Goal: Task Accomplishment & Management: Complete application form

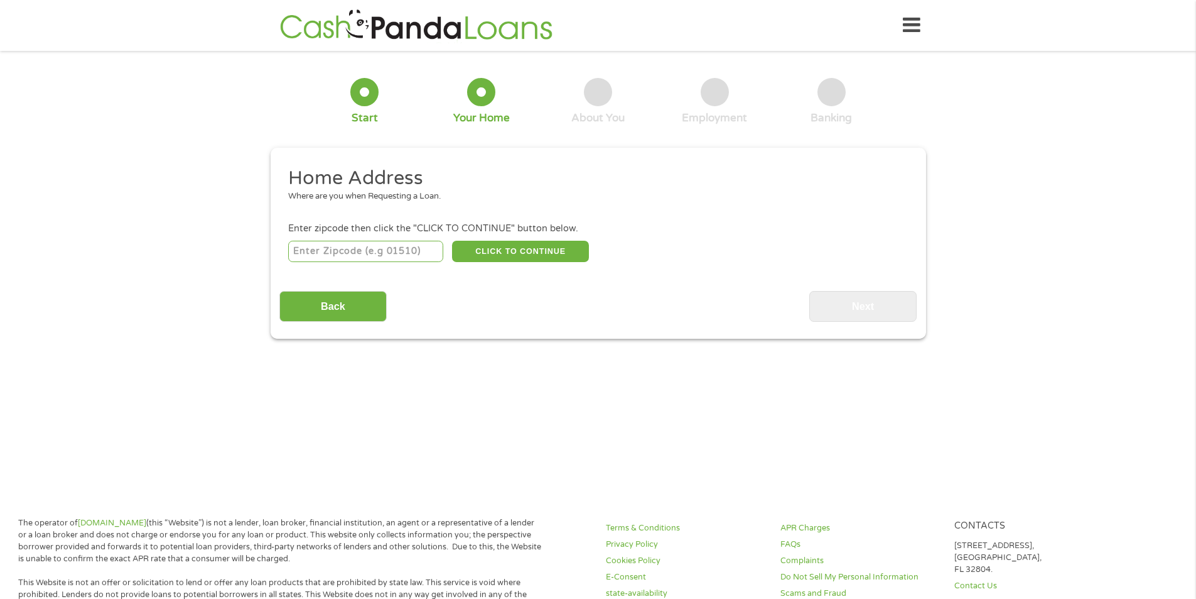
click at [349, 244] on input "number" at bounding box center [365, 251] width 155 height 21
type input "07090"
click at [517, 252] on button "CLICK TO CONTINUE" at bounding box center [520, 251] width 137 height 21
type input "07090"
type input "Westfield"
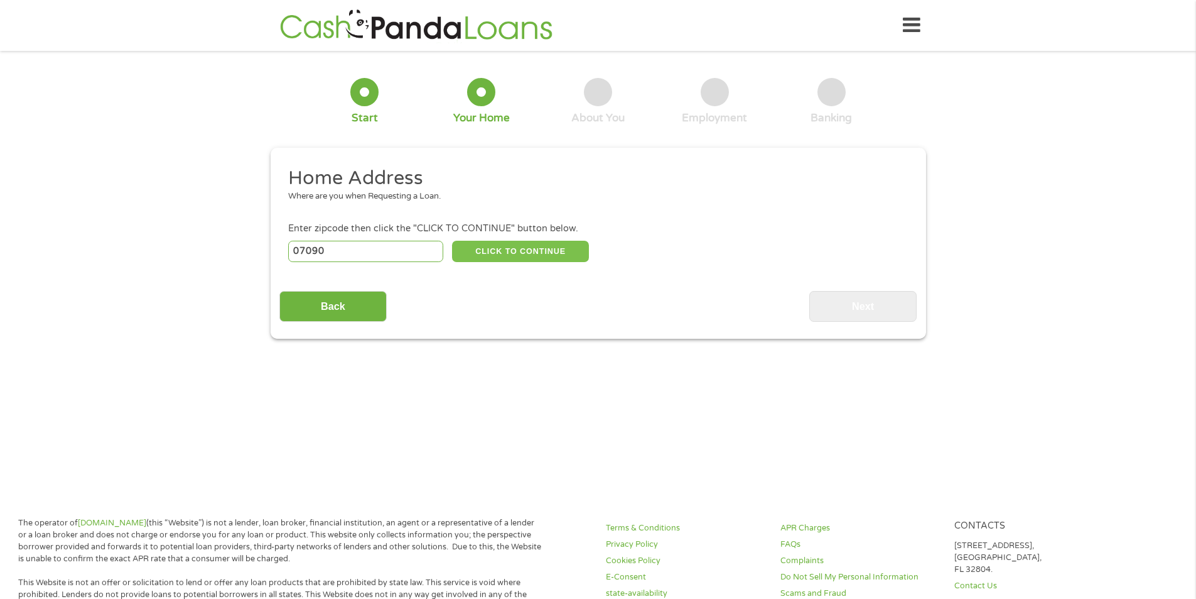
select select "[US_STATE]"
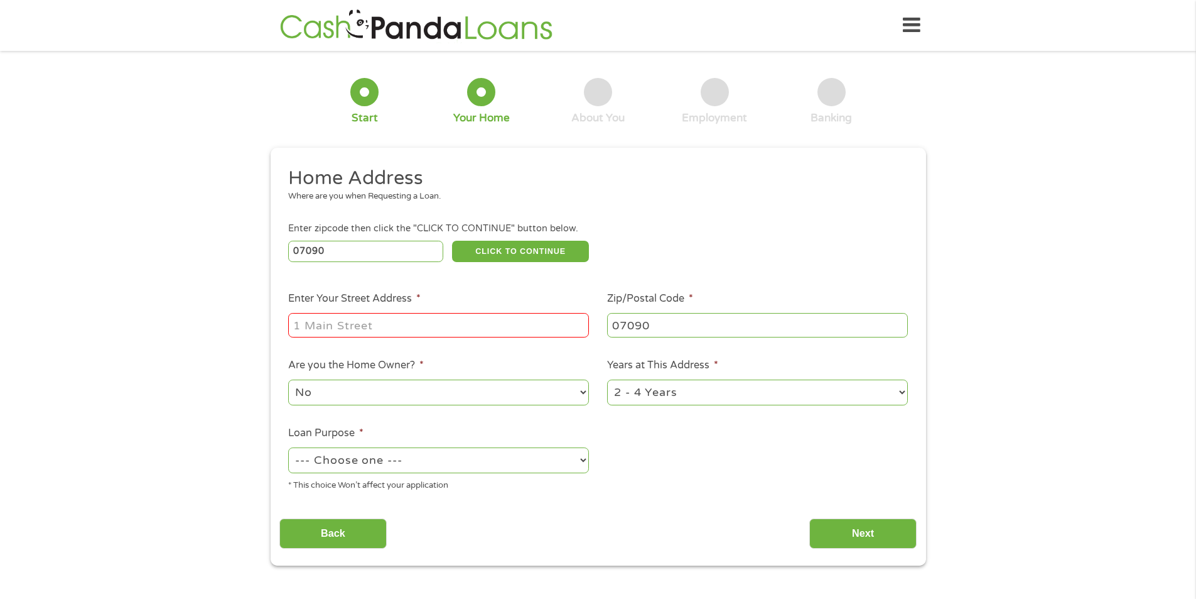
click at [342, 323] on input "Enter Your Street Address *" at bounding box center [438, 325] width 301 height 24
type input "355 w [GEOGRAPHIC_DATA]"
click at [653, 389] on select "1 Year or less 1 - 2 Years 2 - 4 Years Over 4 Years" at bounding box center [757, 392] width 301 height 26
select select "60months"
click at [607, 379] on select "1 Year or less 1 - 2 Years 2 - 4 Years Over 4 Years" at bounding box center [757, 392] width 301 height 26
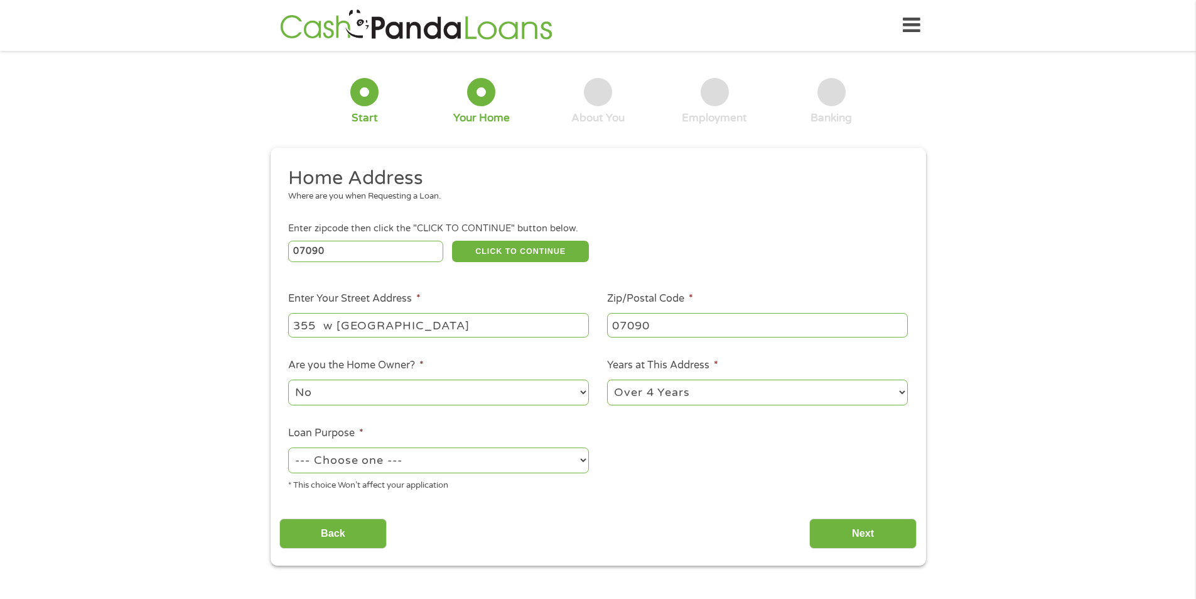
click at [458, 457] on select "--- Choose one --- Pay Bills Debt Consolidation Home Improvement Major Purchase…" at bounding box center [438, 460] width 301 height 26
select select "medicalexpenses"
click at [288, 447] on select "--- Choose one --- Pay Bills Debt Consolidation Home Improvement Major Purchase…" at bounding box center [438, 460] width 301 height 26
click at [339, 533] on input "Back" at bounding box center [332, 533] width 107 height 31
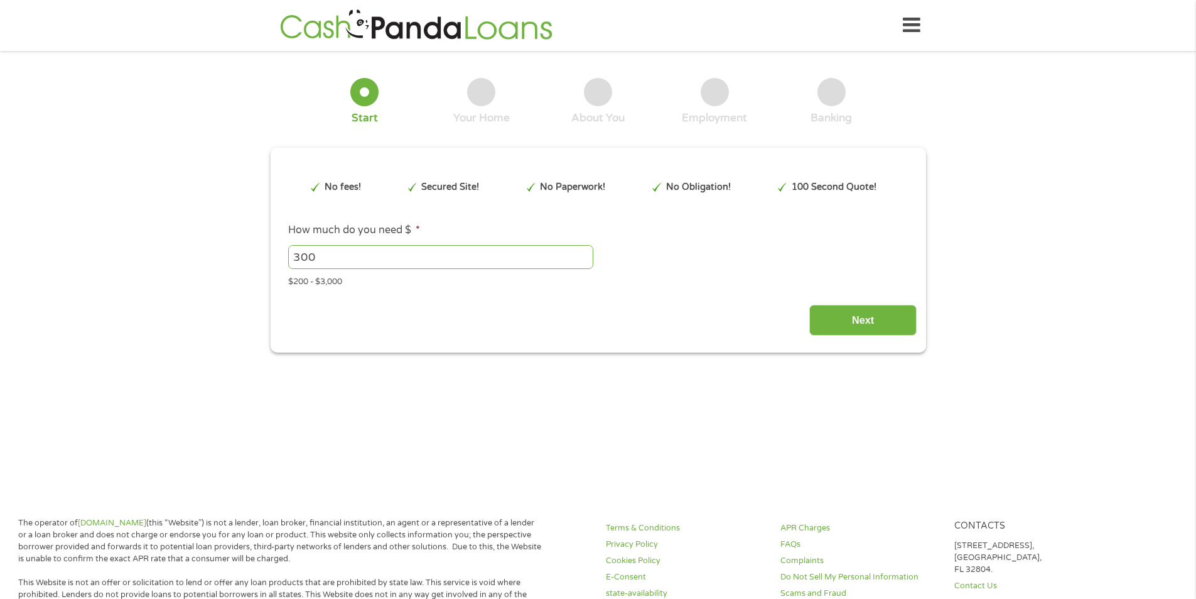
scroll to position [5, 5]
click at [834, 320] on input "Next" at bounding box center [863, 320] width 107 height 31
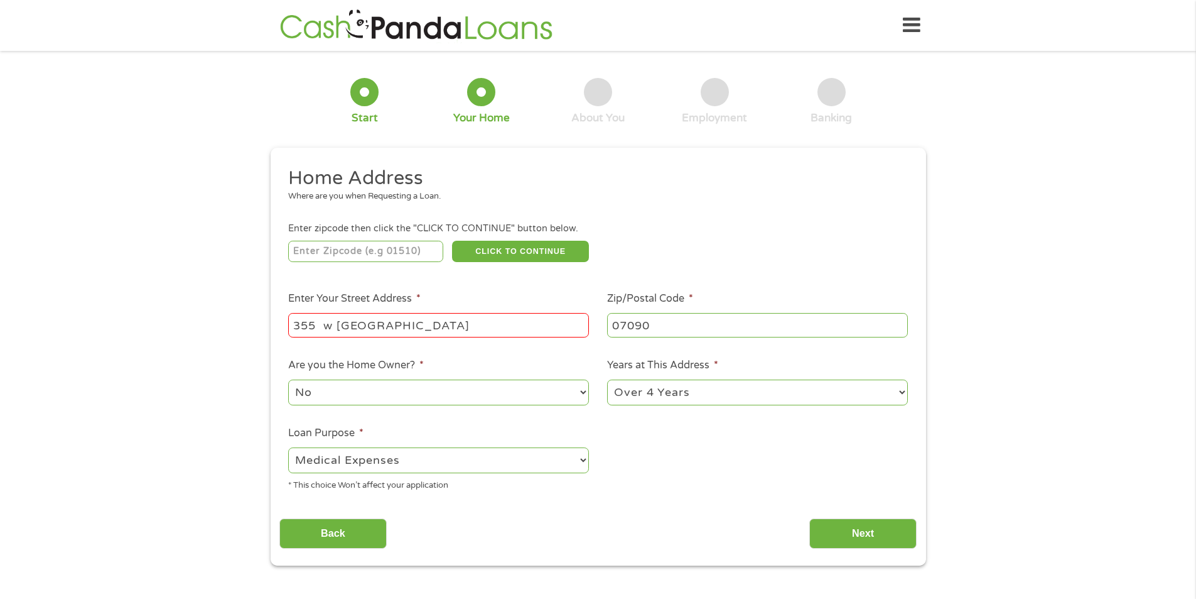
click at [401, 242] on input "number" at bounding box center [365, 251] width 155 height 21
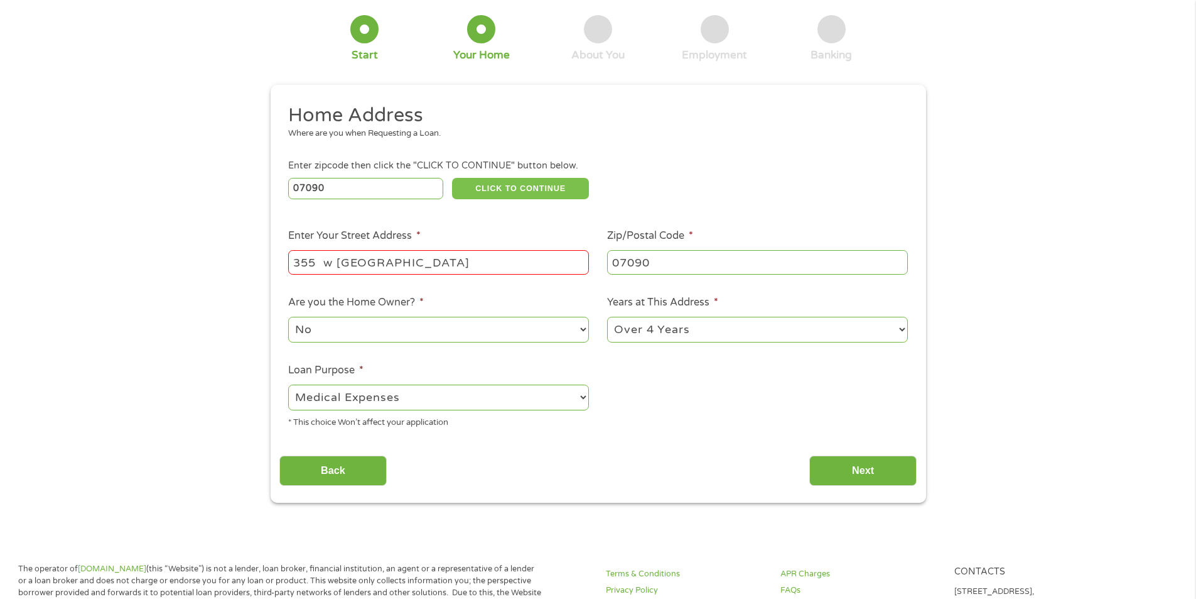
type input "07090"
click at [521, 195] on button "CLICK TO CONTINUE" at bounding box center [520, 188] width 137 height 21
click at [857, 477] on input "Next" at bounding box center [863, 470] width 107 height 31
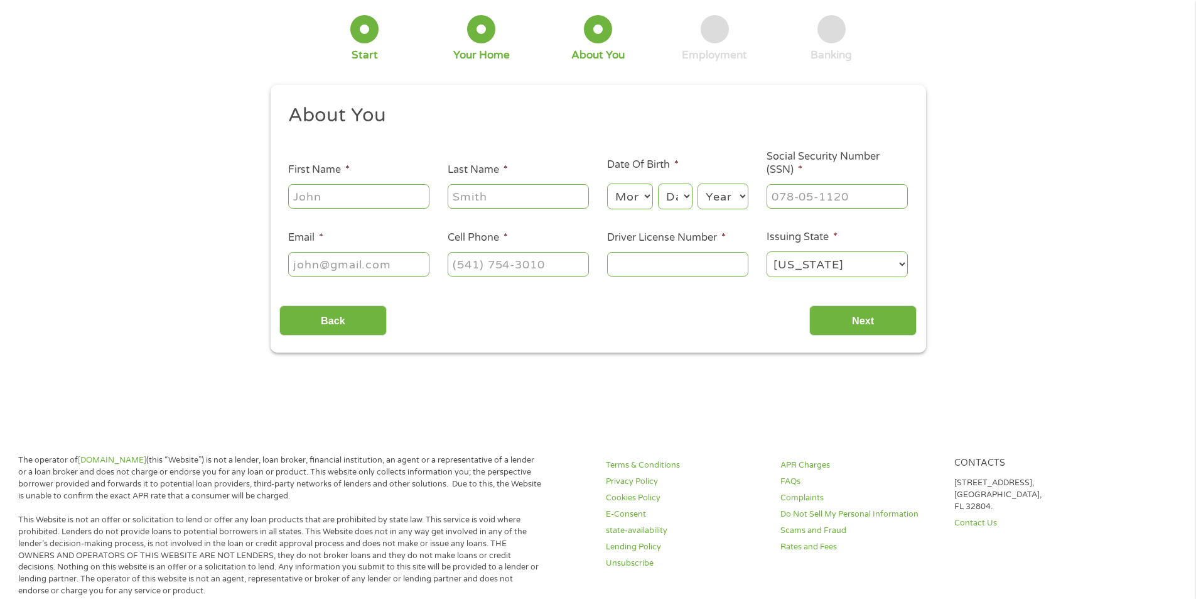
scroll to position [0, 0]
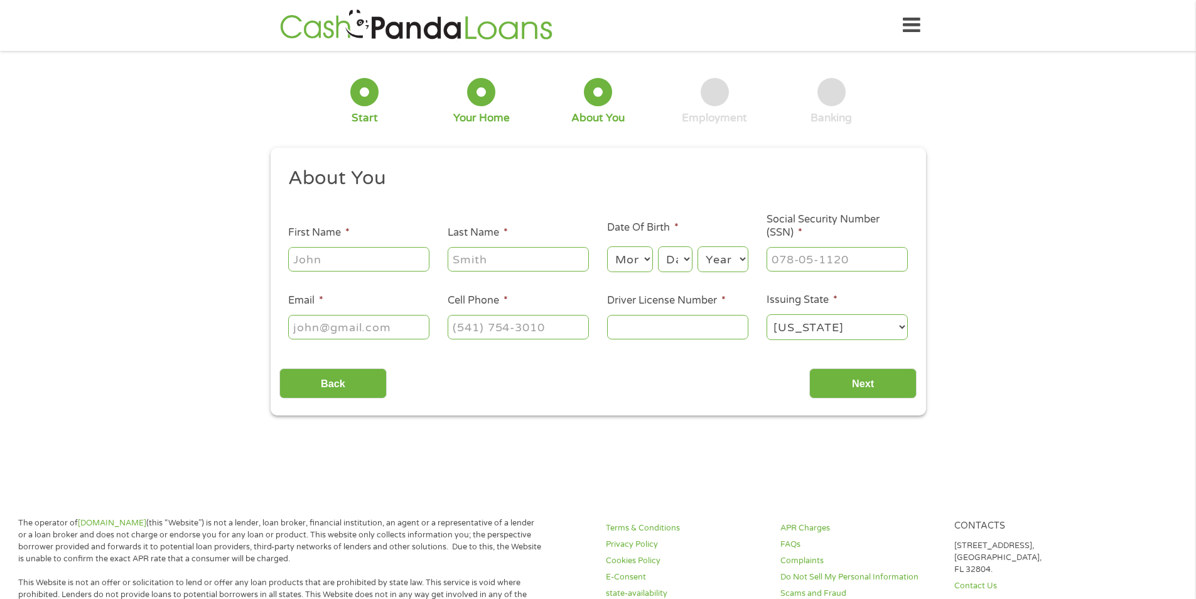
click at [340, 255] on input "First Name *" at bounding box center [358, 259] width 141 height 24
type input "[PERSON_NAME]"
type input "Santry"
click at [646, 254] on select "Month 1 2 3 4 5 6 7 8 9 10 11 12" at bounding box center [630, 259] width 46 height 26
select select "3"
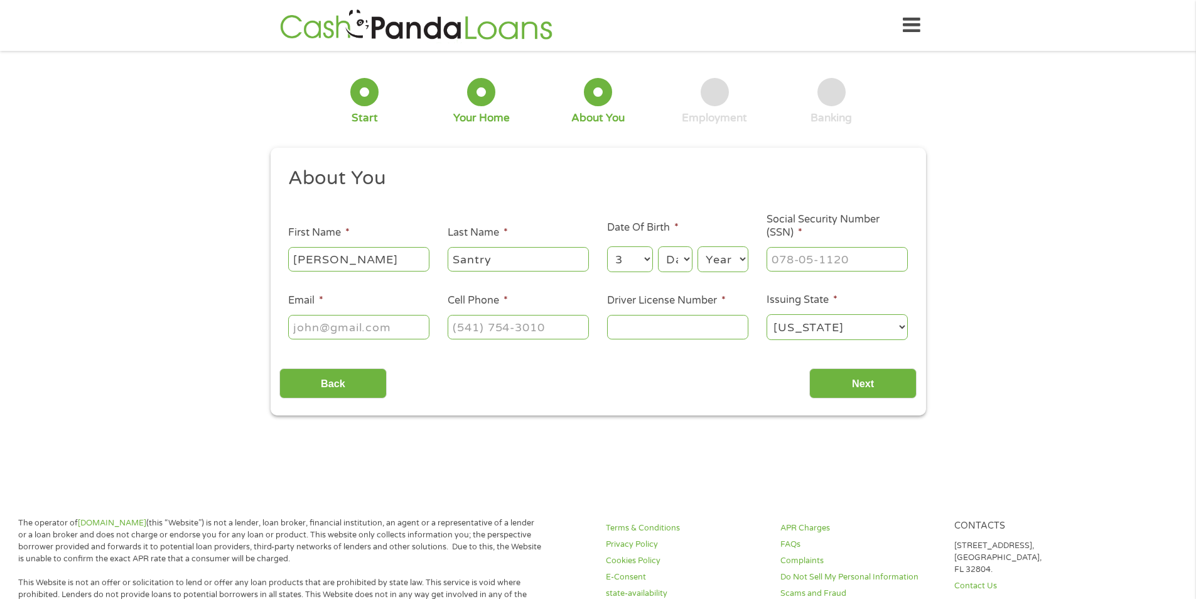
click at [607, 246] on select "Month 1 2 3 4 5 6 7 8 9 10 11 12" at bounding box center [630, 259] width 46 height 26
click at [671, 267] on select "Day 1 2 3 4 5 6 7 8 9 10 11 12 13 14 15 16 17 18 19 20 21 22 23 24 25 26 27 28 …" at bounding box center [675, 259] width 34 height 26
select select "12"
click at [658, 246] on select "Day 1 2 3 4 5 6 7 8 9 10 11 12 13 14 15 16 17 18 19 20 21 22 23 24 25 26 27 28 …" at bounding box center [675, 259] width 34 height 26
click at [705, 266] on select "Year [DATE] 2006 2005 2004 2003 2002 2001 2000 1999 1998 1997 1996 1995 1994 19…" at bounding box center [723, 259] width 51 height 26
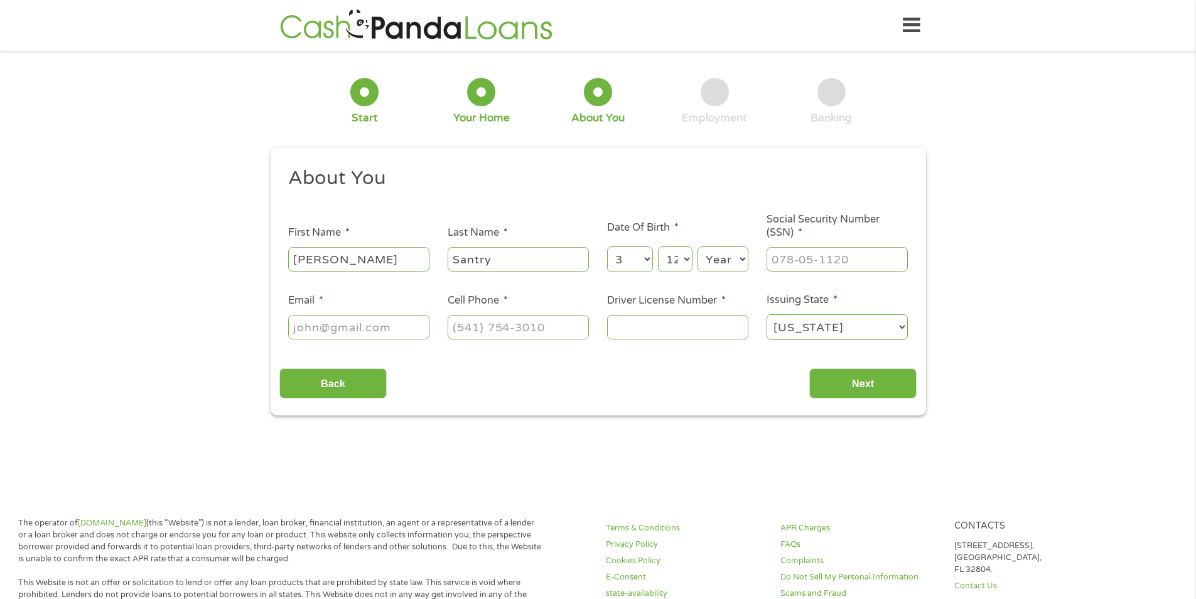
select select "1956"
click at [698, 246] on select "Year [DATE] 2006 2005 2004 2003 2002 2001 2000 1999 1998 1997 1996 1995 1994 19…" at bounding box center [723, 259] width 51 height 26
click at [305, 324] on input "Email *" at bounding box center [358, 327] width 141 height 24
type input "[EMAIL_ADDRESS][DOMAIN_NAME]"
click at [480, 334] on input "(___) ___-____" at bounding box center [518, 327] width 141 height 24
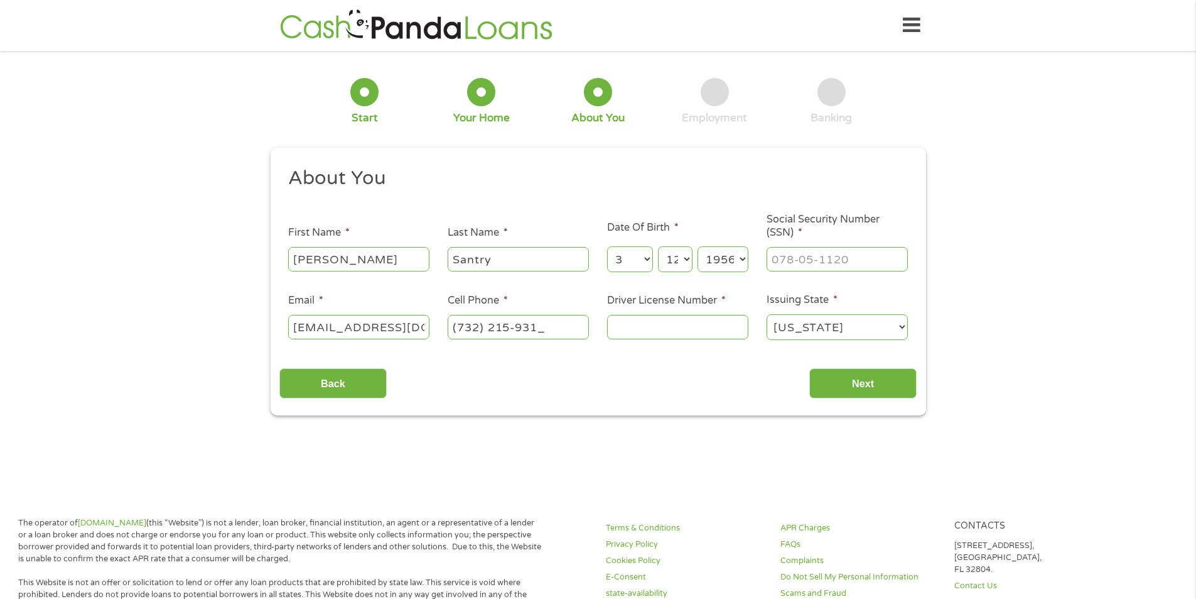
type input "[PHONE_NUMBER]"
click at [658, 324] on input "Driver License Number *" at bounding box center [677, 327] width 141 height 24
type input "S04921537203564"
click at [784, 238] on label "Social Security Number (SSN) *" at bounding box center [837, 226] width 141 height 26
click at [784, 247] on input "Social Security Number (SSN) *" at bounding box center [837, 259] width 141 height 24
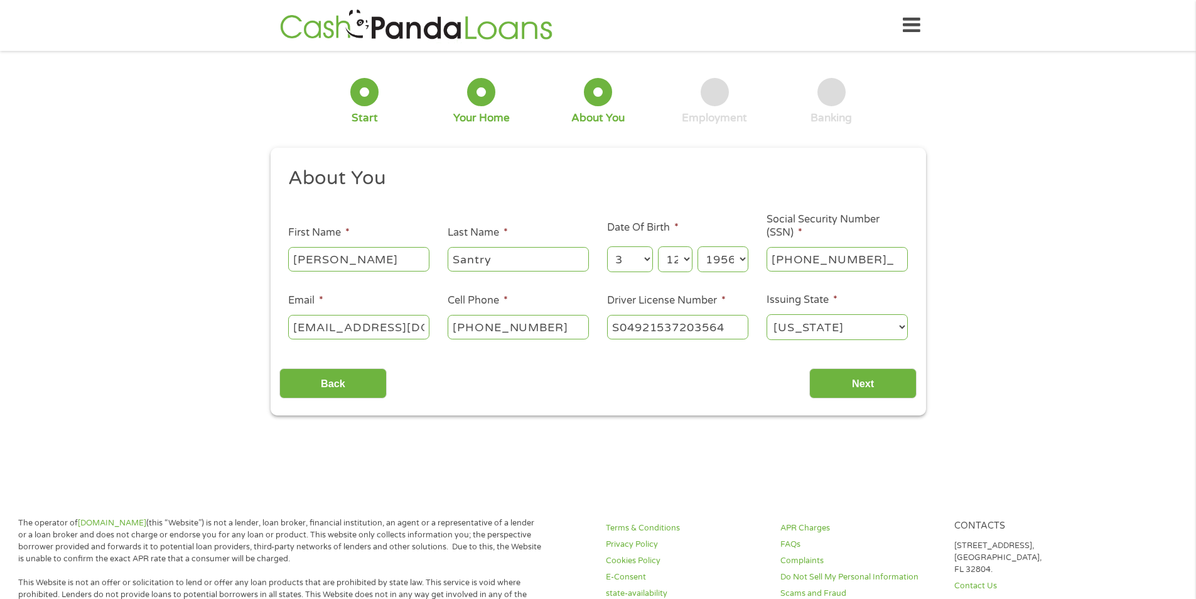
type input "223-86-9652"
click at [838, 381] on input "Next" at bounding box center [863, 383] width 107 height 31
click at [856, 383] on input "Next" at bounding box center [863, 383] width 107 height 31
click at [848, 380] on input "Next" at bounding box center [863, 383] width 107 height 31
click at [349, 377] on input "Back" at bounding box center [332, 383] width 107 height 31
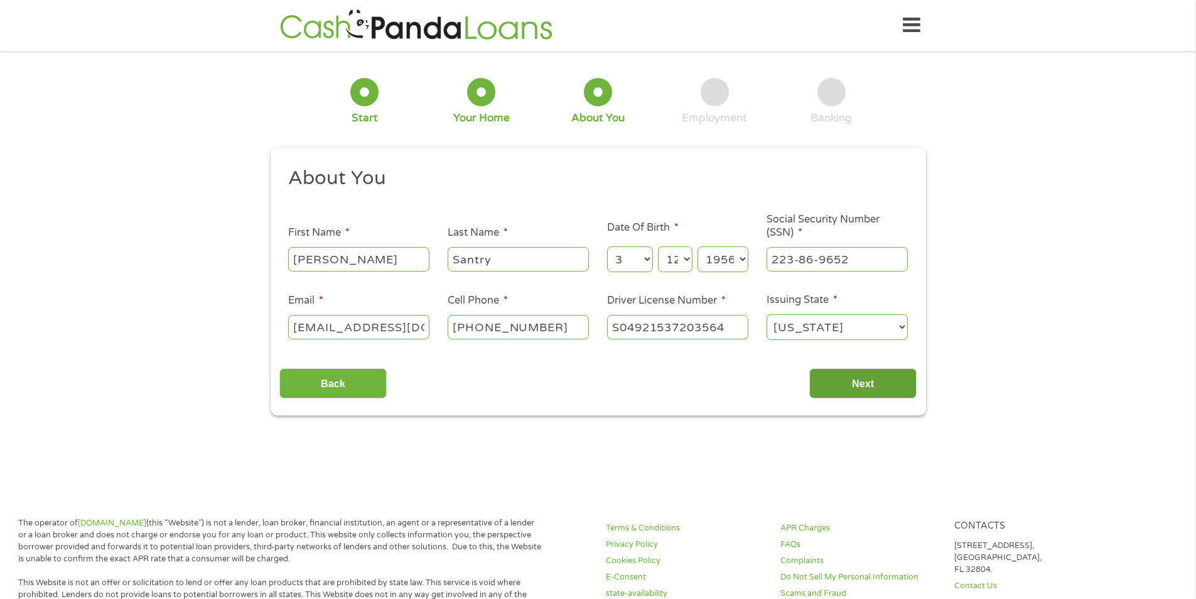
click at [859, 384] on input "Next" at bounding box center [863, 383] width 107 height 31
